Goal: Check status: Check status

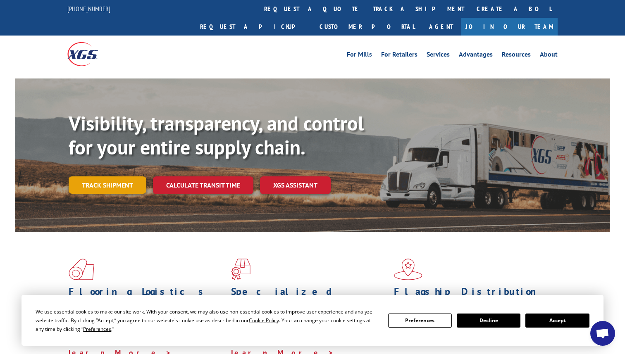
click at [117, 177] on link "Track shipment" at bounding box center [108, 185] width 78 height 17
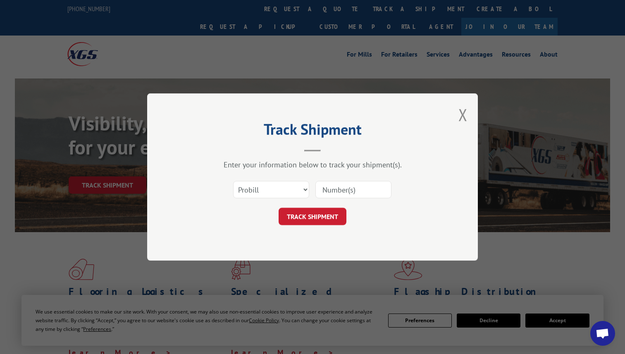
click at [337, 191] on input at bounding box center [354, 189] width 76 height 17
paste input "17590064"
type input "17590064"
click at [326, 215] on button "TRACK SHIPMENT" at bounding box center [313, 216] width 68 height 17
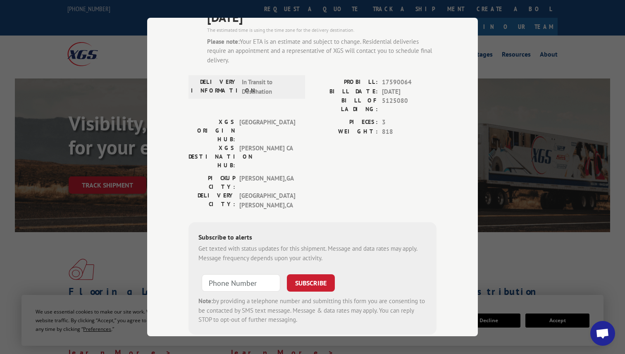
scroll to position [91, 0]
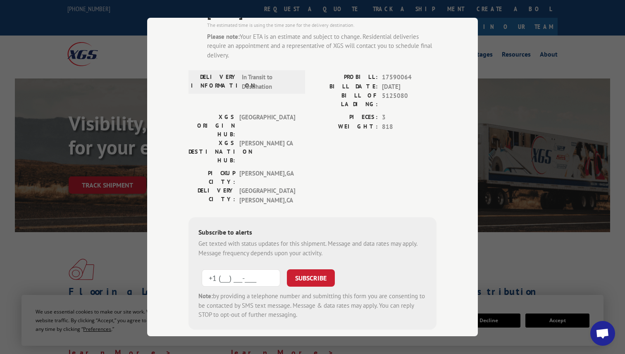
click at [239, 270] on input "+1 (___) ___-____" at bounding box center [241, 278] width 79 height 17
type input "[PHONE_NUMBER]"
click at [298, 270] on button "SUBSCRIBE" at bounding box center [311, 278] width 48 height 17
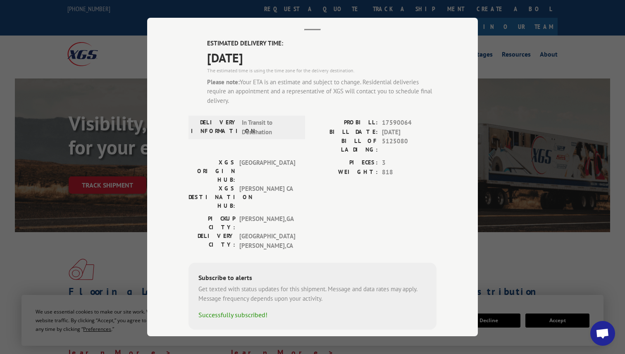
click at [389, 168] on span "818" at bounding box center [409, 173] width 55 height 10
copy span "818"
click at [520, 241] on div "Track Shipment ESTIMATED DELIVERY TIME: [DATE] The estimated time is using the …" at bounding box center [312, 177] width 625 height 354
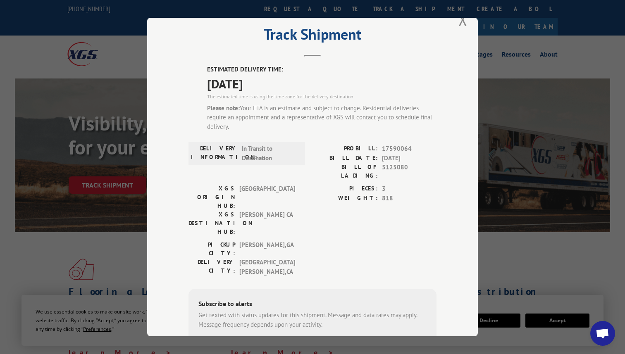
scroll to position [0, 0]
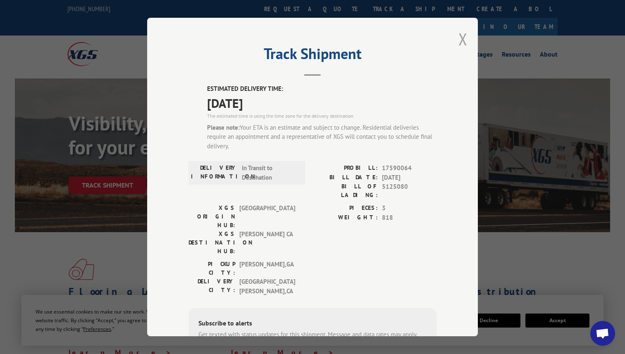
click at [465, 38] on button "Close modal" at bounding box center [463, 39] width 9 height 22
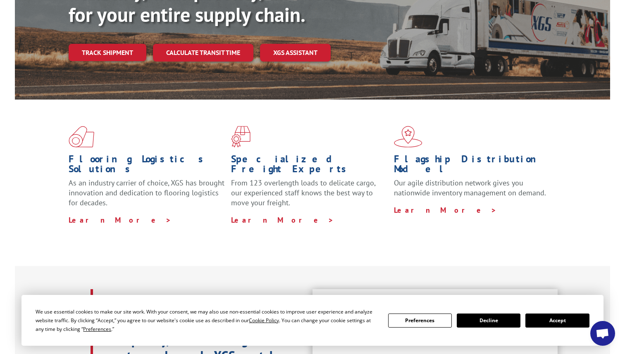
scroll to position [150, 0]
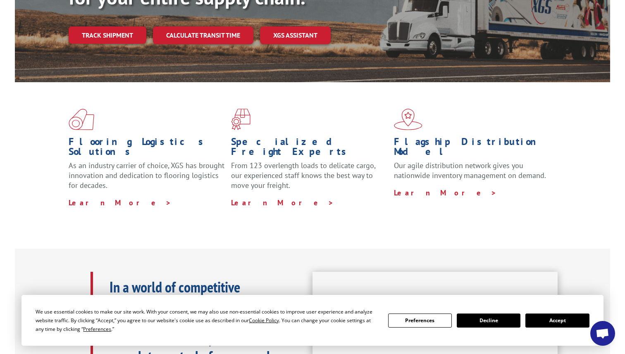
click at [552, 320] on button "Accept" at bounding box center [558, 321] width 64 height 14
